Goal: Task Accomplishment & Management: Manage account settings

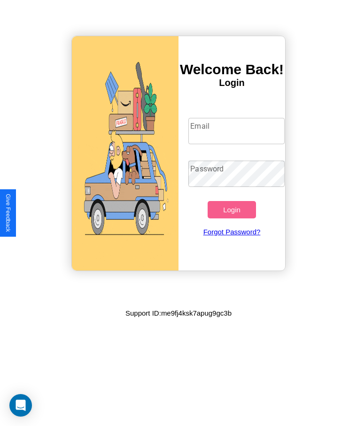
click at [236, 131] on input "Email" at bounding box center [236, 131] width 96 height 26
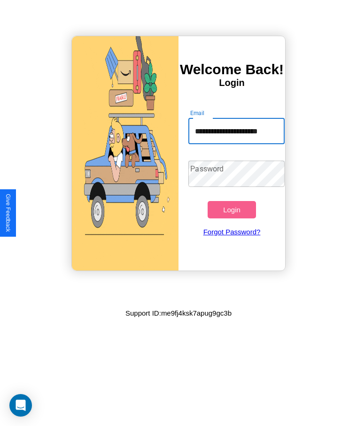
scroll to position [0, 9]
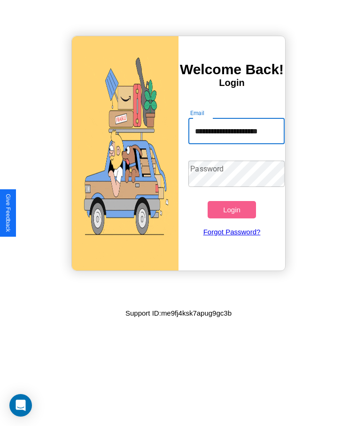
type input "**********"
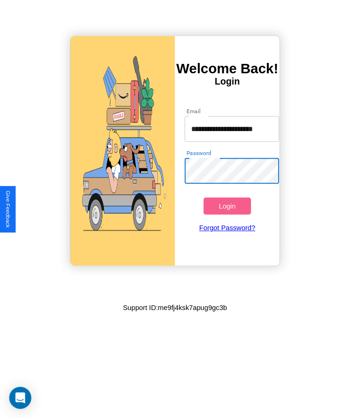
scroll to position [0, 0]
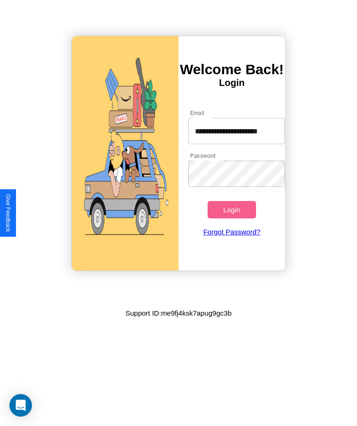
click at [232, 210] on button "Login" at bounding box center [232, 209] width 48 height 17
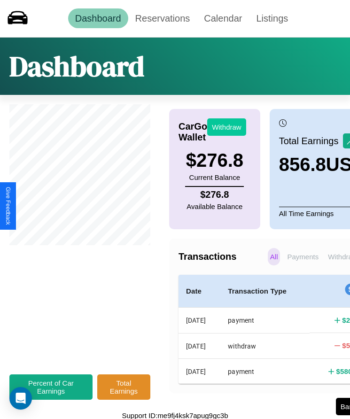
click at [226, 127] on button "Withdraw" at bounding box center [226, 126] width 39 height 17
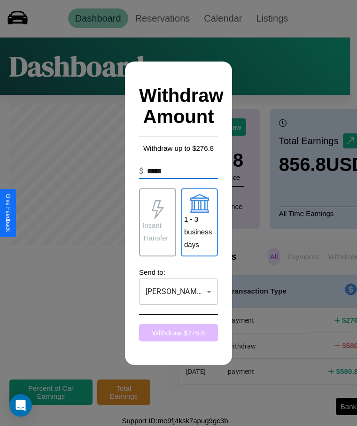
click at [179, 333] on button "Withdraw $ 276.8" at bounding box center [178, 332] width 79 height 17
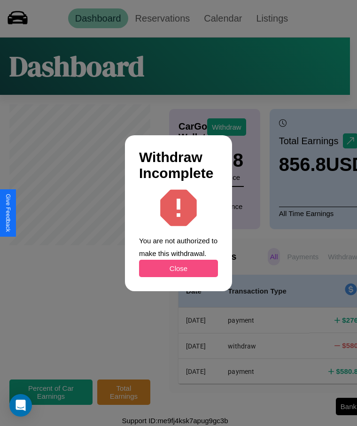
click at [179, 268] on button "Close" at bounding box center [178, 268] width 79 height 17
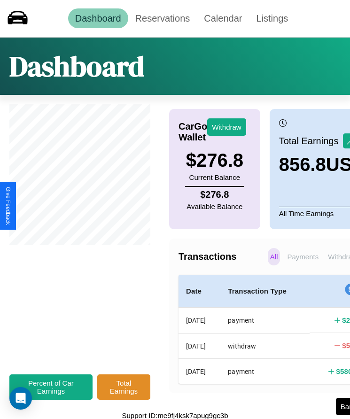
scroll to position [8, 0]
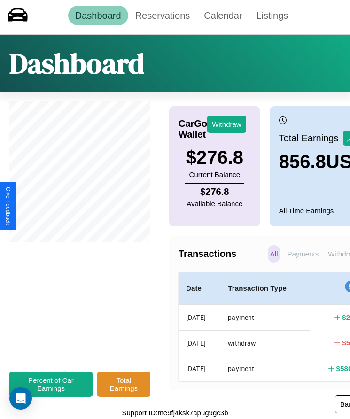
click at [335, 411] on button "Bank Info" at bounding box center [355, 404] width 40 height 18
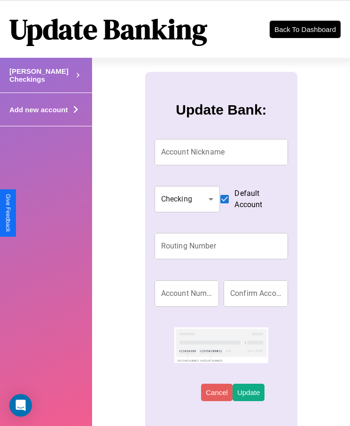
click at [73, 82] on icon at bounding box center [77, 75] width 9 height 14
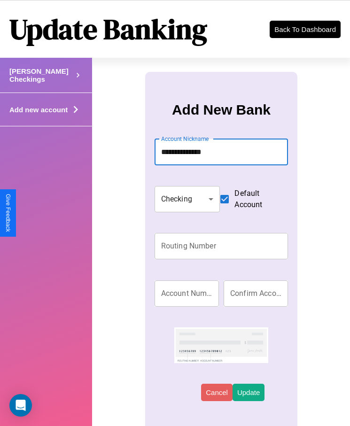
type input "**********"
